Goal: Check status: Check status

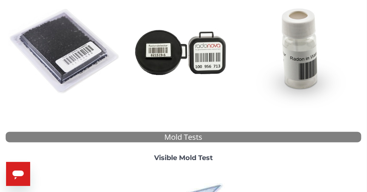
scroll to position [138, 0]
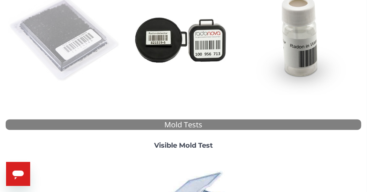
click at [61, 31] on img at bounding box center [65, 39] width 113 height 113
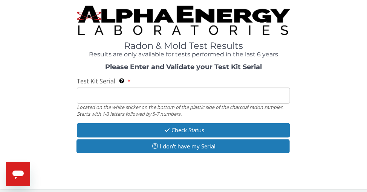
click at [86, 94] on input "Test Kit Serial Located on the white sticker on the bottom of the plastic side …" at bounding box center [183, 96] width 213 height 16
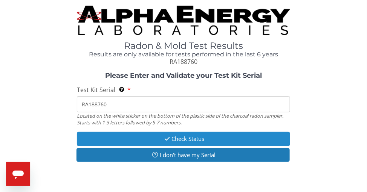
type input "RA188760"
click at [195, 139] on button "Check Status" at bounding box center [183, 139] width 213 height 14
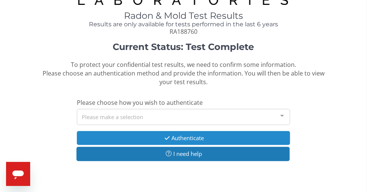
scroll to position [26, 0]
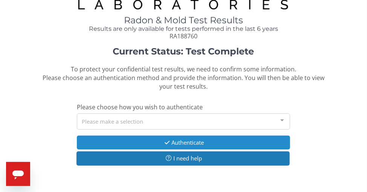
click at [172, 143] on button "Authenticate" at bounding box center [183, 143] width 213 height 14
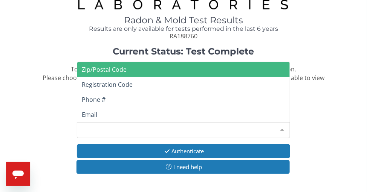
click at [282, 129] on div at bounding box center [281, 130] width 15 height 14
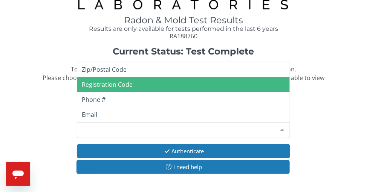
click at [117, 86] on span "Registration Code" at bounding box center [107, 85] width 51 height 8
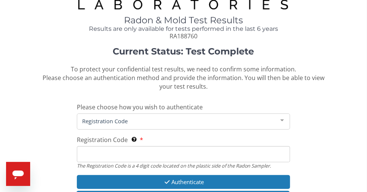
click at [119, 153] on input "Registration Code The Registration Code is a 4 digit code located on the plasti…" at bounding box center [183, 154] width 213 height 16
type input "35B2"
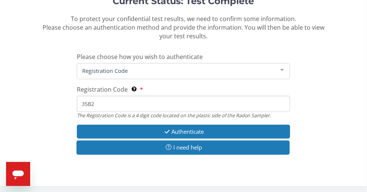
scroll to position [78, 0]
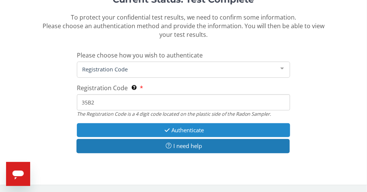
click at [183, 131] on button "Authenticate" at bounding box center [183, 130] width 213 height 14
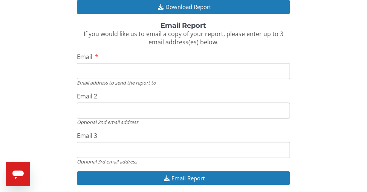
scroll to position [152, 0]
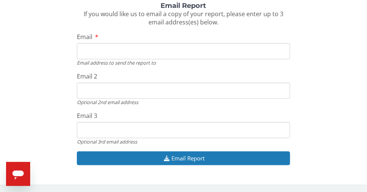
click at [106, 51] on input "Email" at bounding box center [183, 51] width 213 height 16
type input "[EMAIL_ADDRESS][DOMAIN_NAME]"
click at [113, 93] on input "Email 2" at bounding box center [183, 91] width 213 height 16
drag, startPoint x: 110, startPoint y: 93, endPoint x: 103, endPoint y: 90, distance: 6.4
click at [103, 90] on input "Email 2" at bounding box center [183, 91] width 213 height 16
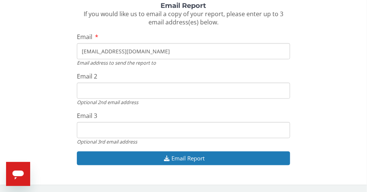
click at [157, 71] on div "Download Report To download and view your report now, please click the Download…" at bounding box center [183, 62] width 355 height 224
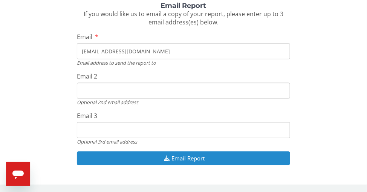
click at [200, 158] on button "Email Report" at bounding box center [183, 159] width 213 height 14
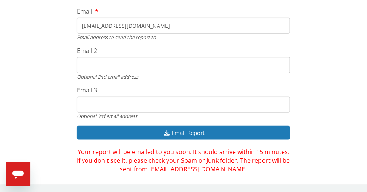
scroll to position [178, 0]
